Goal: Task Accomplishment & Management: Manage account settings

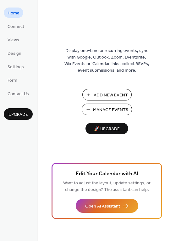
click at [88, 107] on button "Manage Events" at bounding box center [107, 110] width 50 height 12
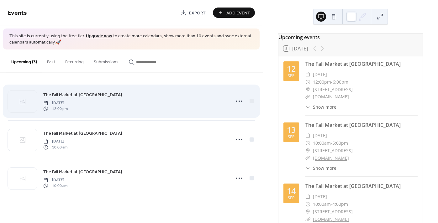
click at [94, 92] on span "The Fall Market at [GEOGRAPHIC_DATA]" at bounding box center [82, 95] width 79 height 7
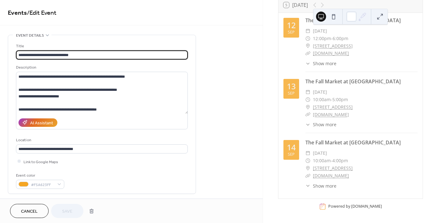
scroll to position [46, 0]
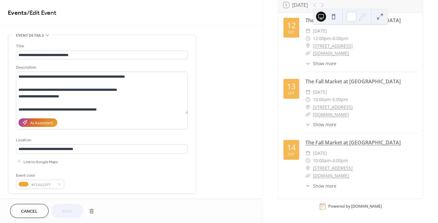
click at [324, 144] on link "The Fall Market at [GEOGRAPHIC_DATA]" at bounding box center [352, 142] width 95 height 7
click at [383, 159] on div "​ 10:00am - 4:00pm" at bounding box center [361, 161] width 112 height 8
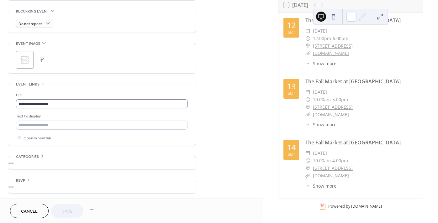
scroll to position [267, 0]
click at [378, 16] on button at bounding box center [380, 17] width 10 height 10
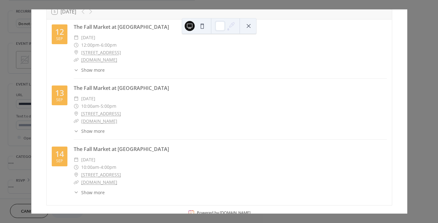
scroll to position [35, 0]
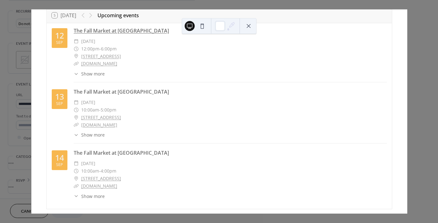
click at [79, 29] on link "The Fall Market at H&H Homestead" at bounding box center [121, 30] width 95 height 7
click at [168, 54] on div "​ 1045 Gillsville Road, Maysville, Ga" at bounding box center [230, 57] width 313 height 8
click at [53, 36] on div "12 Sep" at bounding box center [60, 38] width 16 height 20
click at [61, 35] on div "12" at bounding box center [59, 36] width 9 height 8
click at [64, 35] on div "12 Sep" at bounding box center [60, 38] width 16 height 20
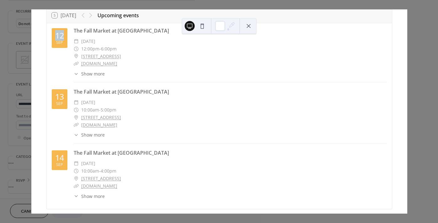
click at [251, 25] on button at bounding box center [249, 26] width 10 height 10
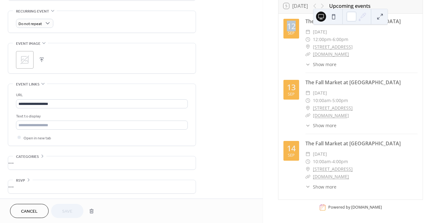
scroll to position [46, 0]
